Goal: Task Accomplishment & Management: Use online tool/utility

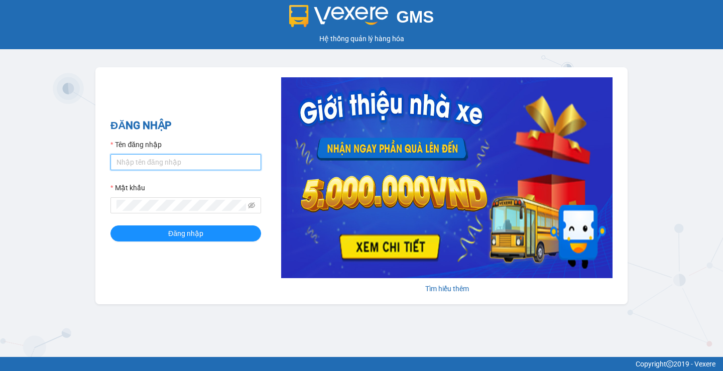
click at [131, 163] on input "Tên đăng nhập" at bounding box center [186, 162] width 151 height 16
type input "hanghoa95.quehuong"
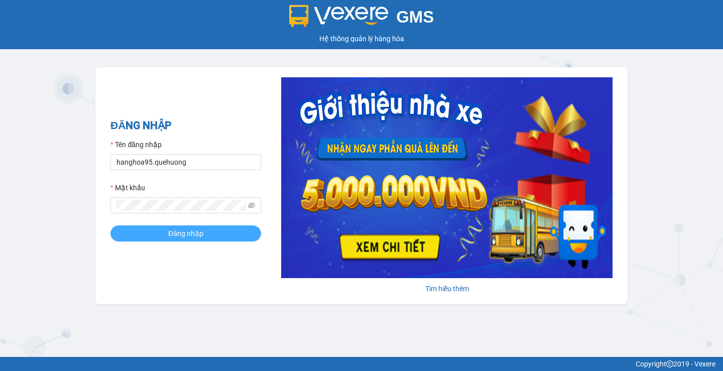
click at [180, 236] on span "Đăng nhập" at bounding box center [185, 233] width 35 height 11
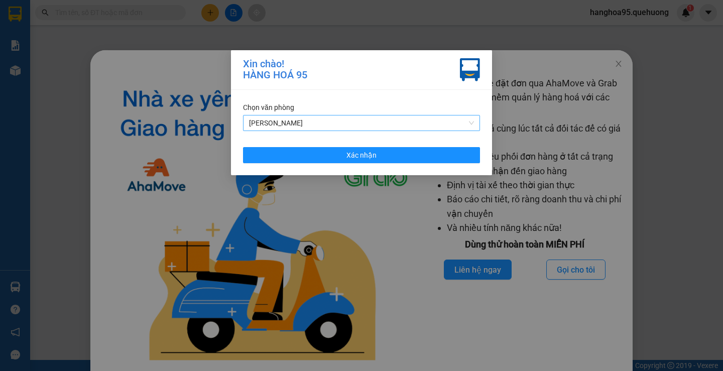
click at [304, 122] on span "An Dương Vương" at bounding box center [361, 123] width 225 height 15
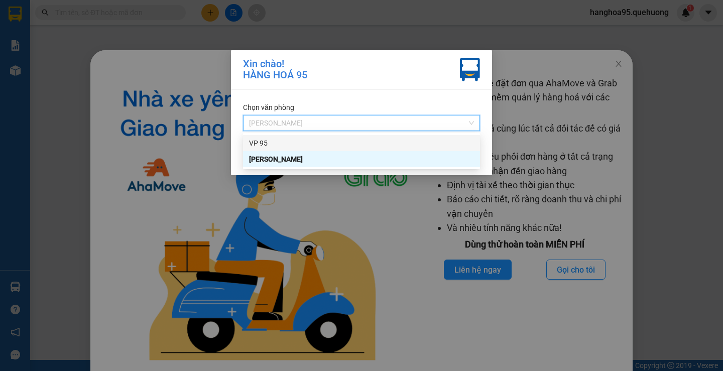
click at [262, 142] on div "VP 95" at bounding box center [361, 143] width 225 height 11
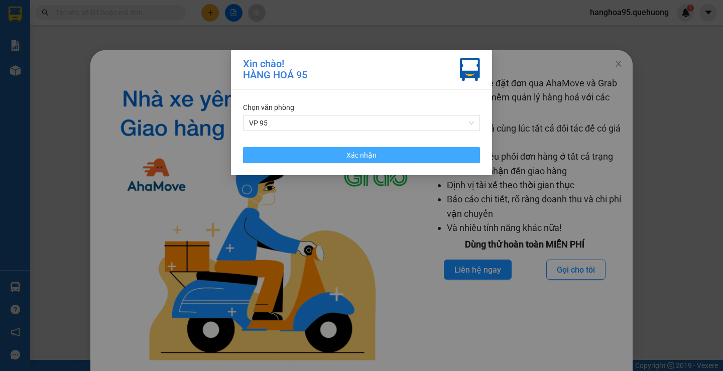
click at [296, 154] on button "Xác nhận" at bounding box center [361, 155] width 237 height 16
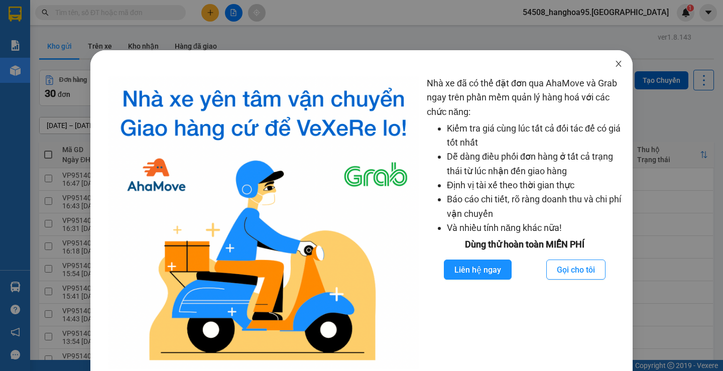
click at [615, 62] on icon "close" at bounding box center [619, 64] width 8 height 8
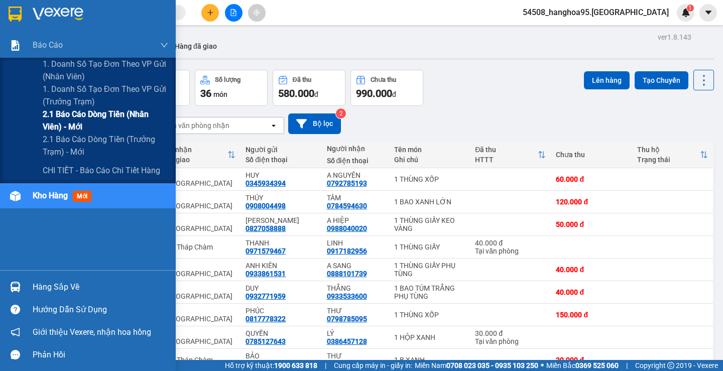
click at [83, 121] on span "2.1 Báo cáo dòng tiền (nhân viên) - mới" at bounding box center [106, 120] width 126 height 25
